Goal: Find contact information: Find contact information

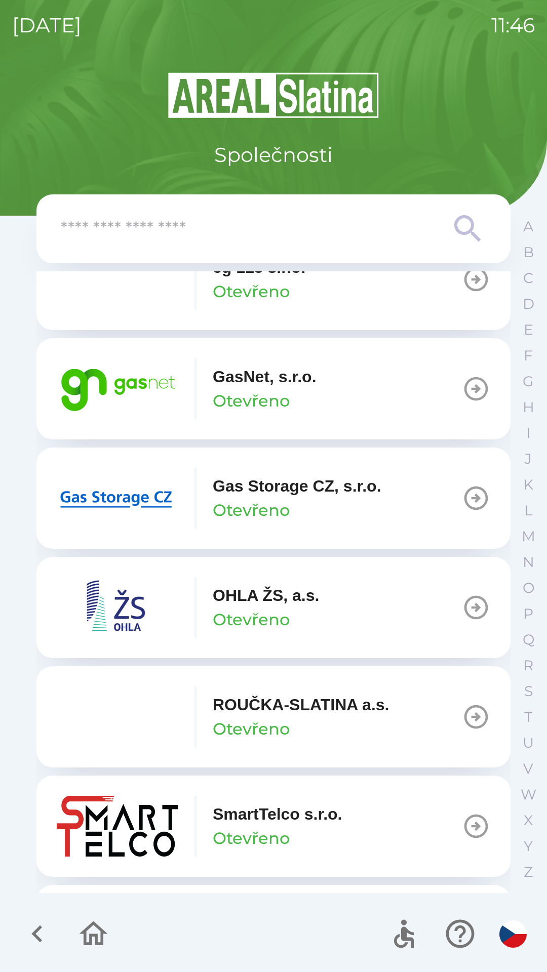
scroll to position [728, 0]
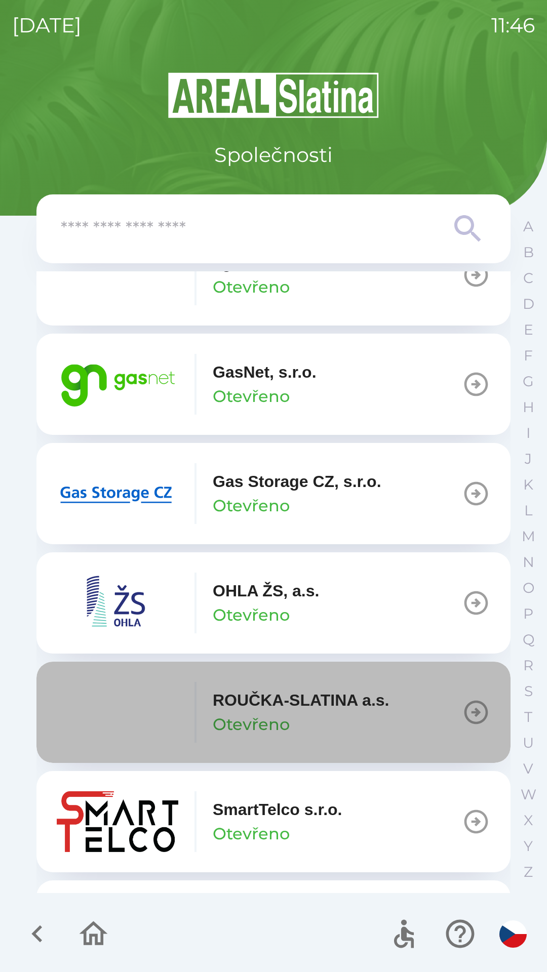
click at [298, 705] on p "ROUČKA-SLATINA a.s." at bounding box center [301, 700] width 176 height 24
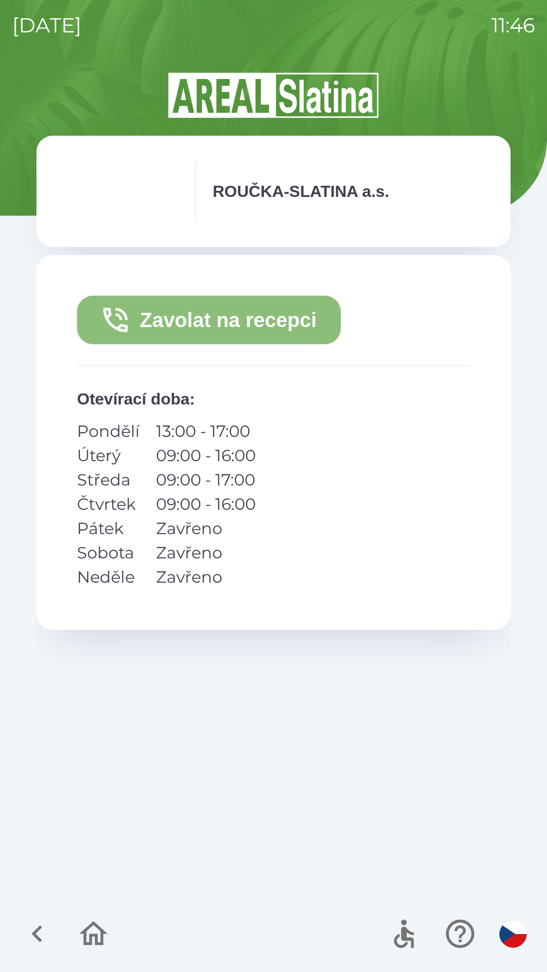
click at [228, 325] on button "Zavolat na recepci" at bounding box center [209, 320] width 264 height 49
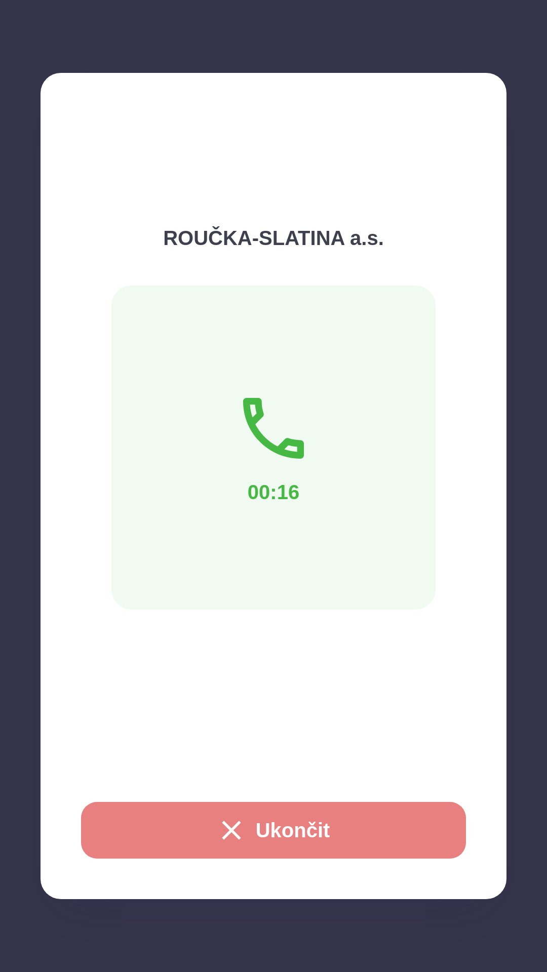
click at [279, 818] on button "Ukončit" at bounding box center [273, 830] width 385 height 57
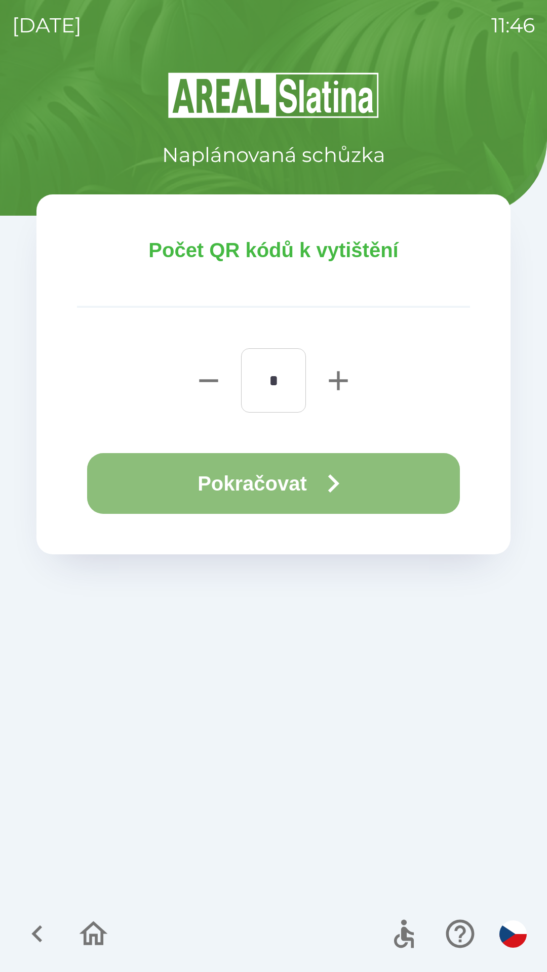
click at [267, 467] on button "Pokračovat" at bounding box center [273, 483] width 373 height 61
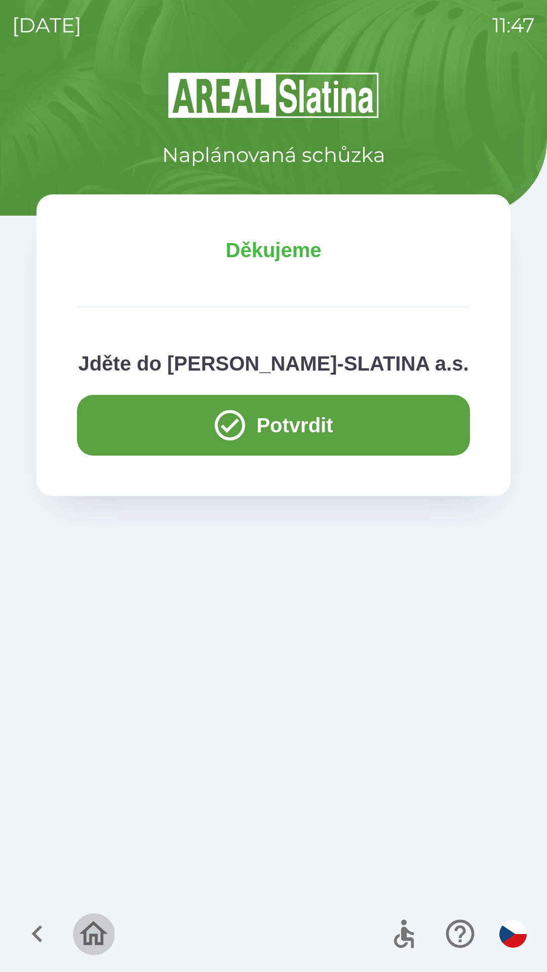
click at [98, 934] on icon "button" at bounding box center [94, 934] width 28 height 24
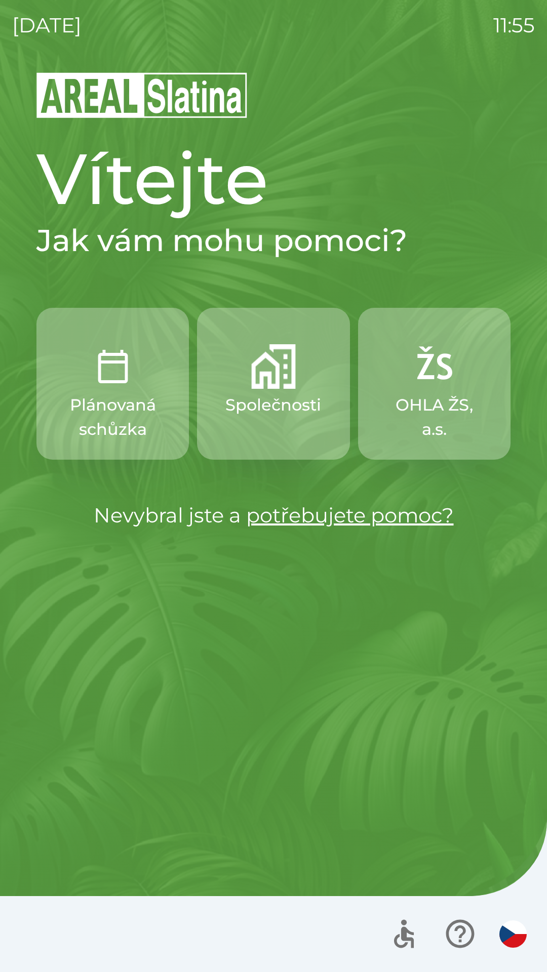
click at [268, 393] on p "Společnosti" at bounding box center [273, 405] width 96 height 24
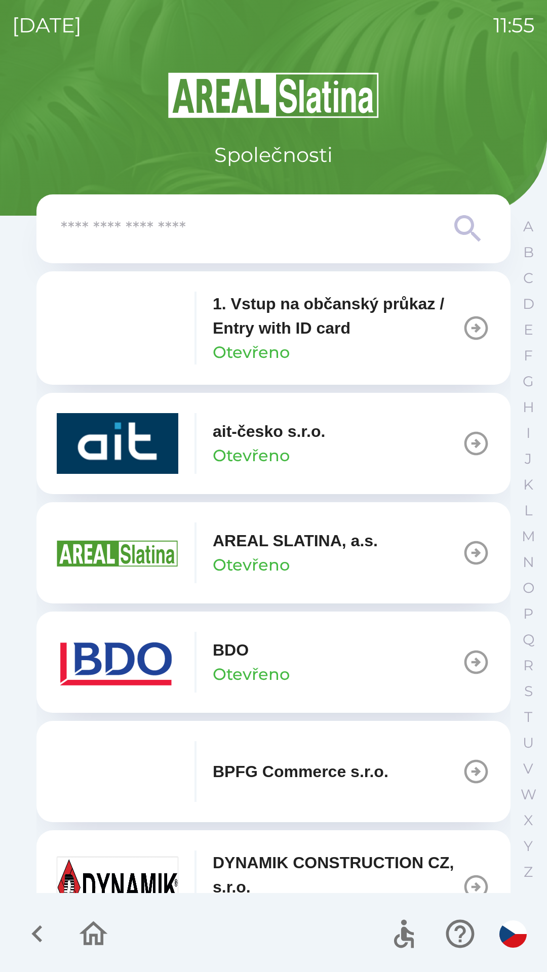
click at [338, 648] on button "BDO Otevřeno" at bounding box center [273, 662] width 474 height 101
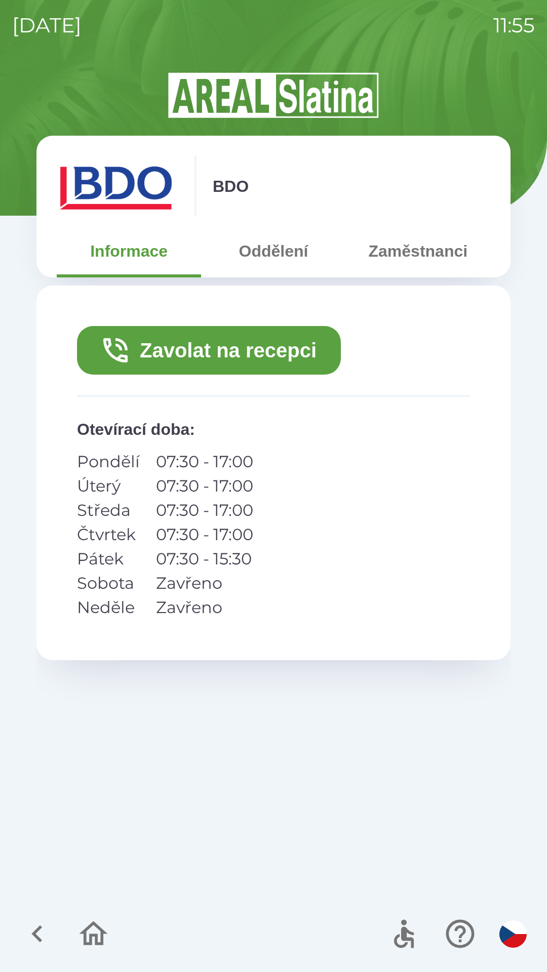
click at [223, 349] on button "Zavolat na recepci" at bounding box center [209, 350] width 264 height 49
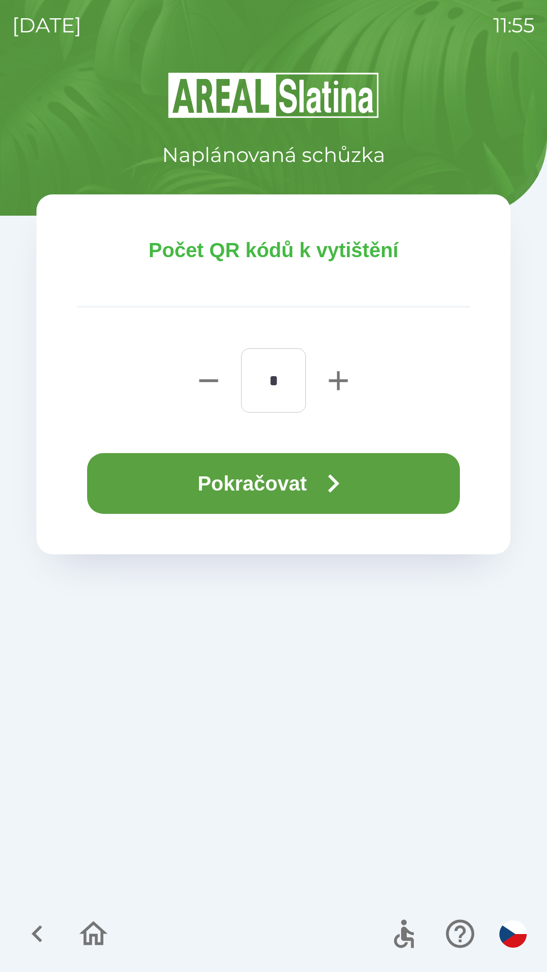
click at [233, 487] on button "Pokračovat" at bounding box center [273, 483] width 373 height 61
